Goal: Find specific page/section: Find specific page/section

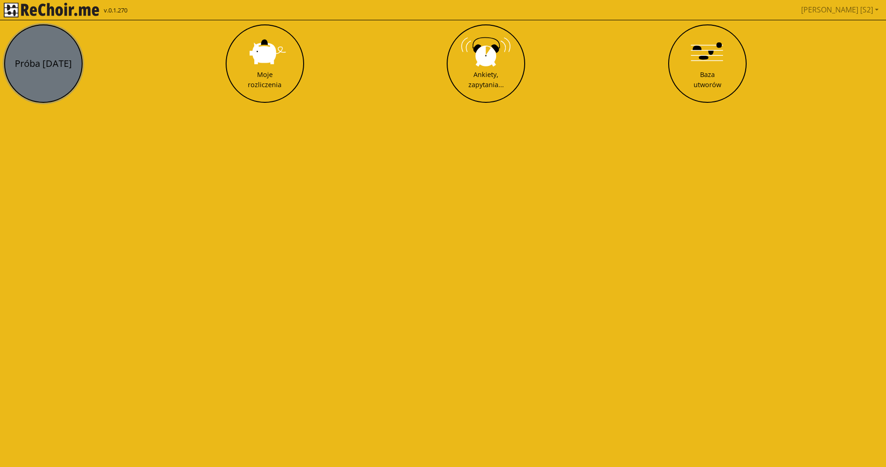
click at [36, 72] on button "Próba [DATE]" at bounding box center [43, 63] width 78 height 78
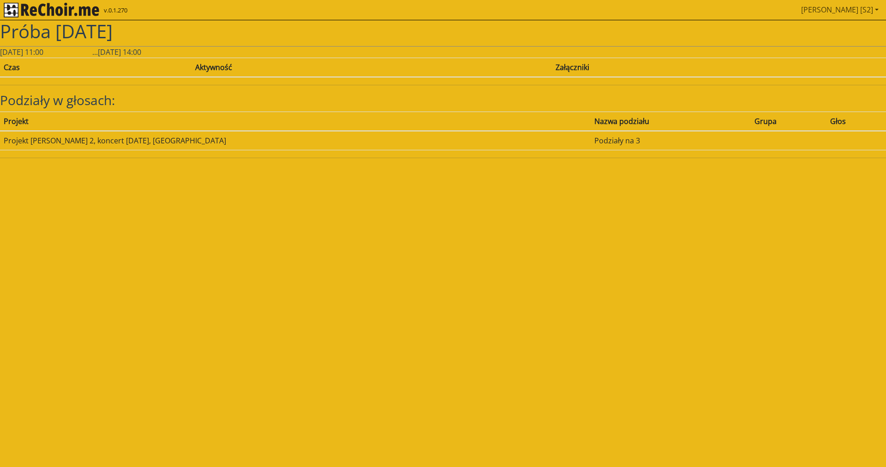
click at [876, 9] on link "[PERSON_NAME] [S2]" at bounding box center [839, 9] width 85 height 18
click at [13, 6] on img "rekłajer mi" at bounding box center [51, 10] width 95 height 15
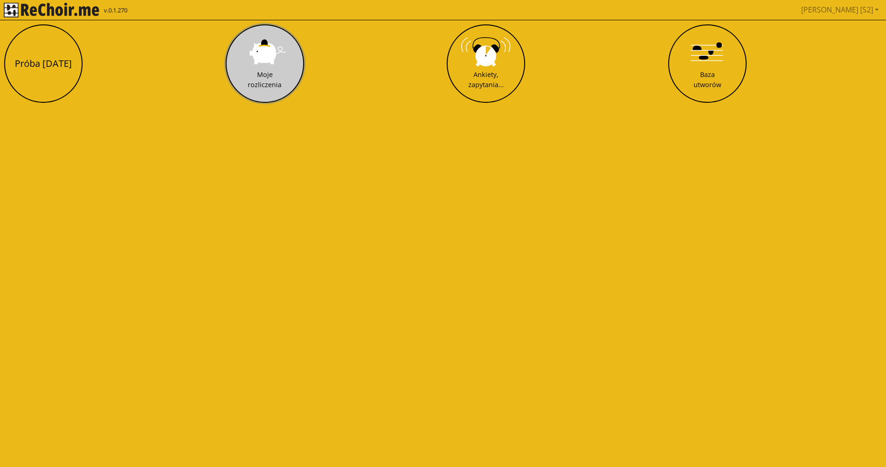
click at [281, 70] on button "Moje rozliczenia" at bounding box center [265, 63] width 78 height 78
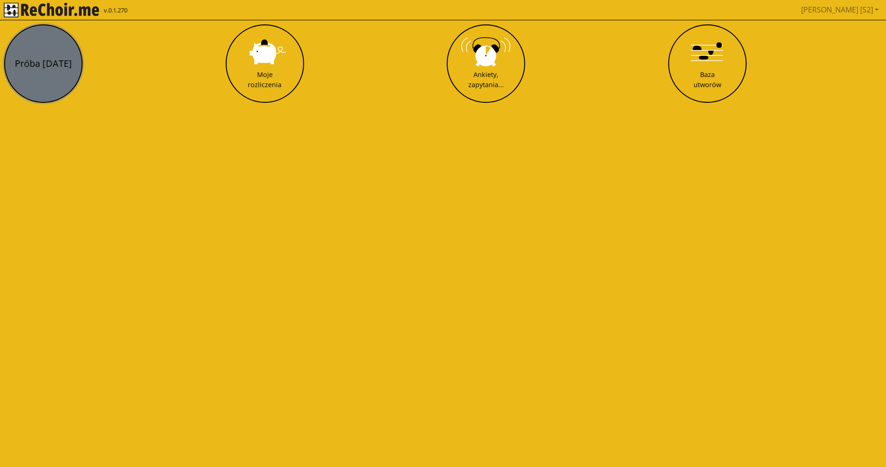
click at [54, 74] on button "Próba [DATE]" at bounding box center [43, 63] width 78 height 78
